Goal: Navigation & Orientation: Find specific page/section

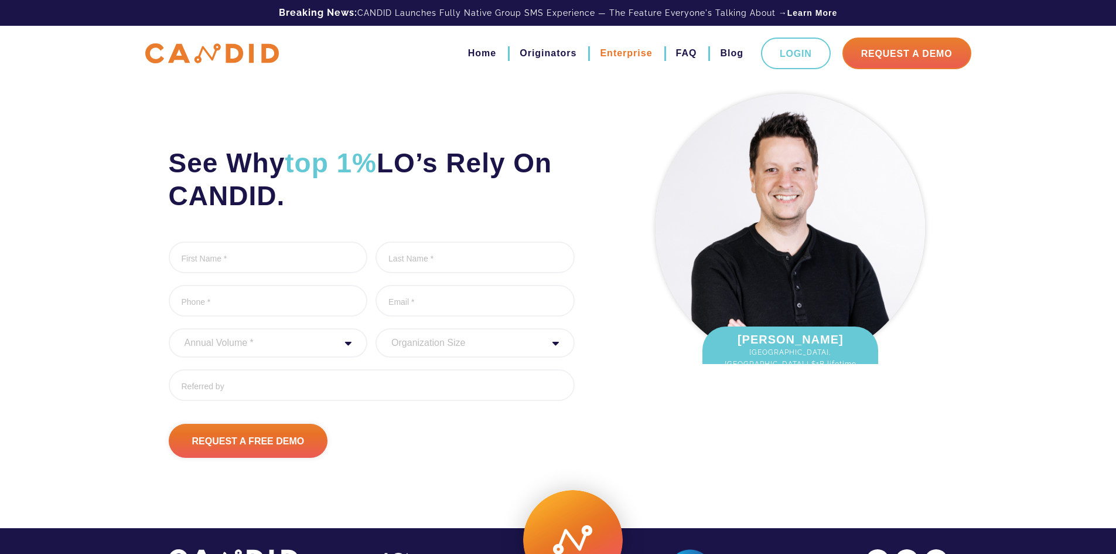
click at [614, 45] on link "Enterprise" at bounding box center [626, 53] width 52 height 20
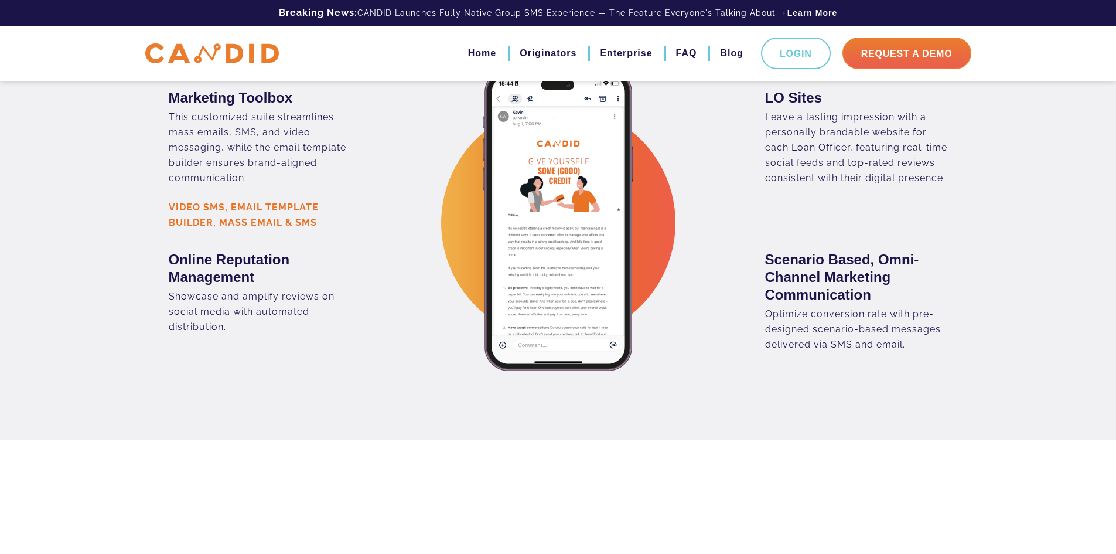
scroll to position [1406, 0]
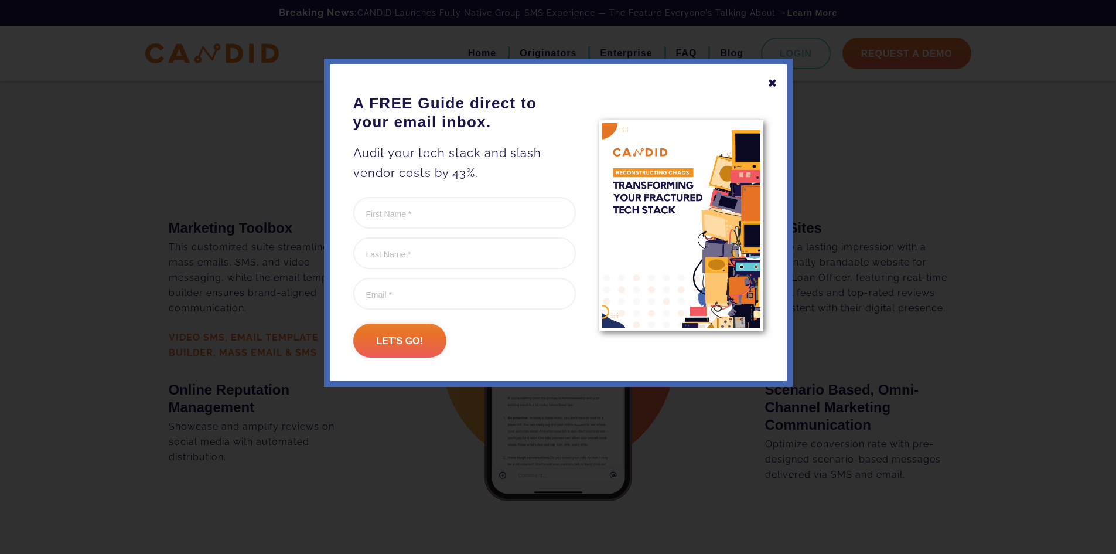
drag, startPoint x: 773, startPoint y: 78, endPoint x: 762, endPoint y: 100, distance: 24.6
click at [773, 79] on div "✖" at bounding box center [773, 83] width 11 height 20
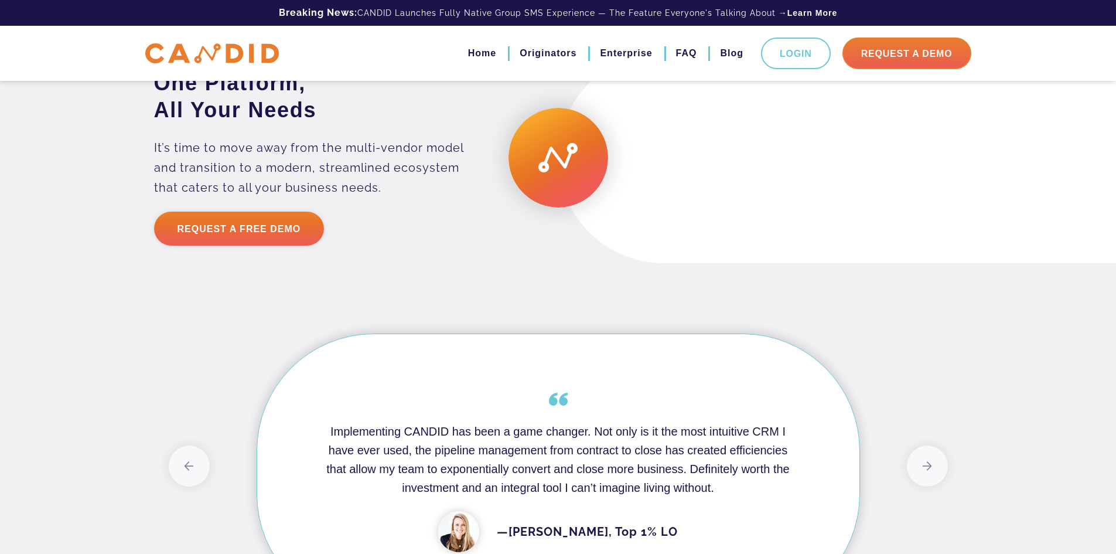
scroll to position [2285, 0]
